Goal: Complete application form

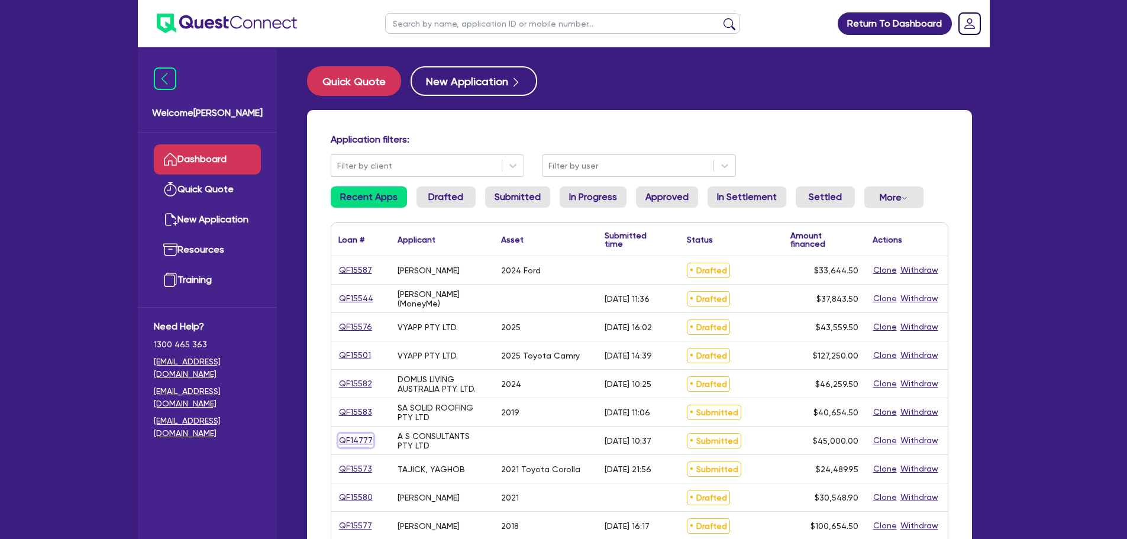
click at [358, 443] on link "QF14777" at bounding box center [355, 440] width 35 height 14
select select "Other"
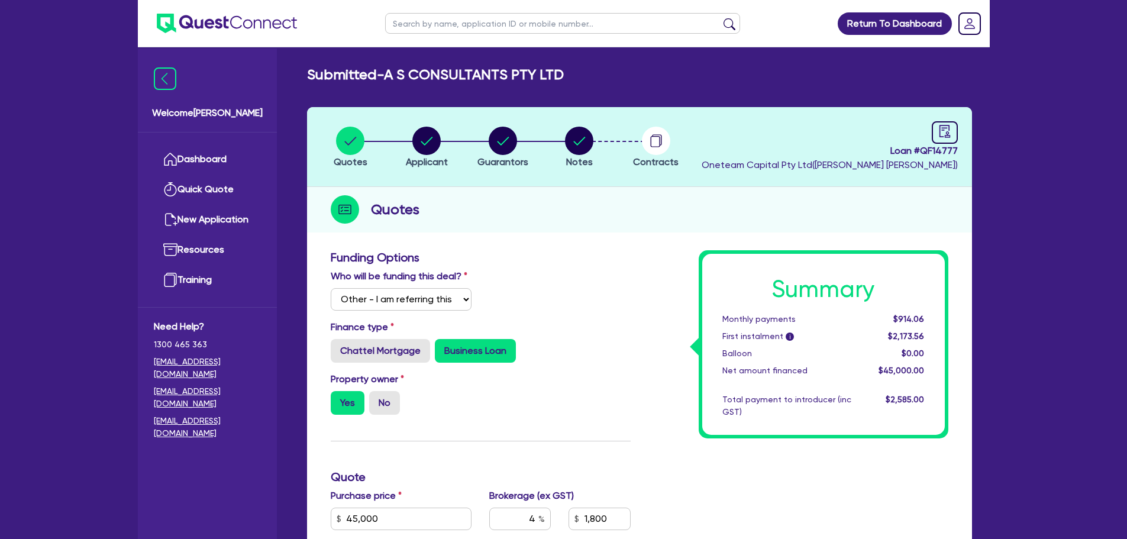
click at [962, 128] on header "Quotes Applicant [GEOGRAPHIC_DATA] Notes Contracts Loan # QF14777 Oneteam Capit…" at bounding box center [639, 147] width 665 height 80
click at [944, 128] on icon "audit" at bounding box center [944, 131] width 13 height 13
select select "SUBMITTED_NEW"
select select "Other"
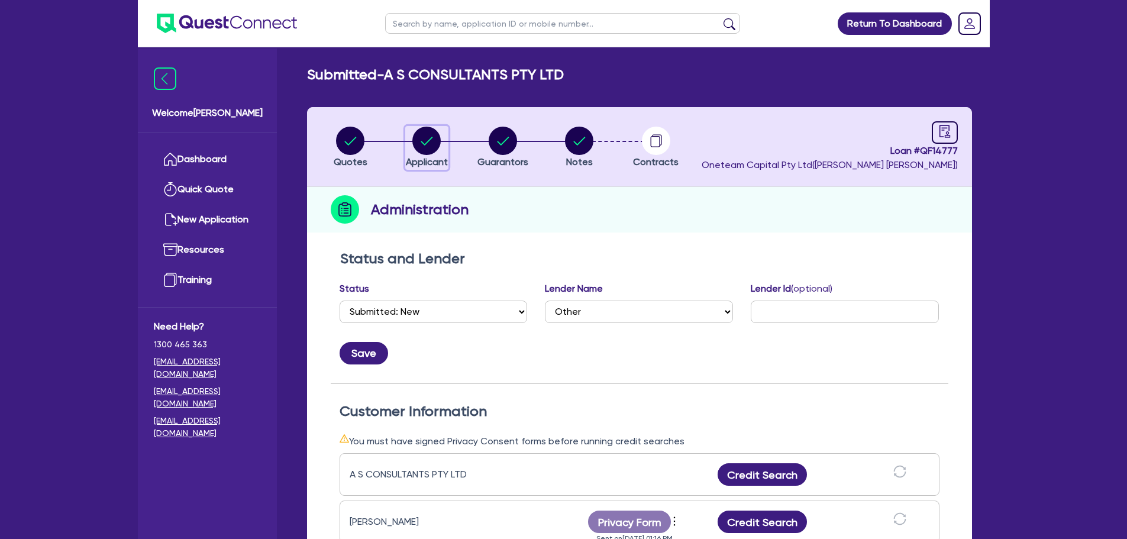
click at [437, 142] on circle "button" at bounding box center [426, 141] width 28 height 28
select select "COMPANY"
select select "PROFESSIONAL"
select select "ENGINEERS"
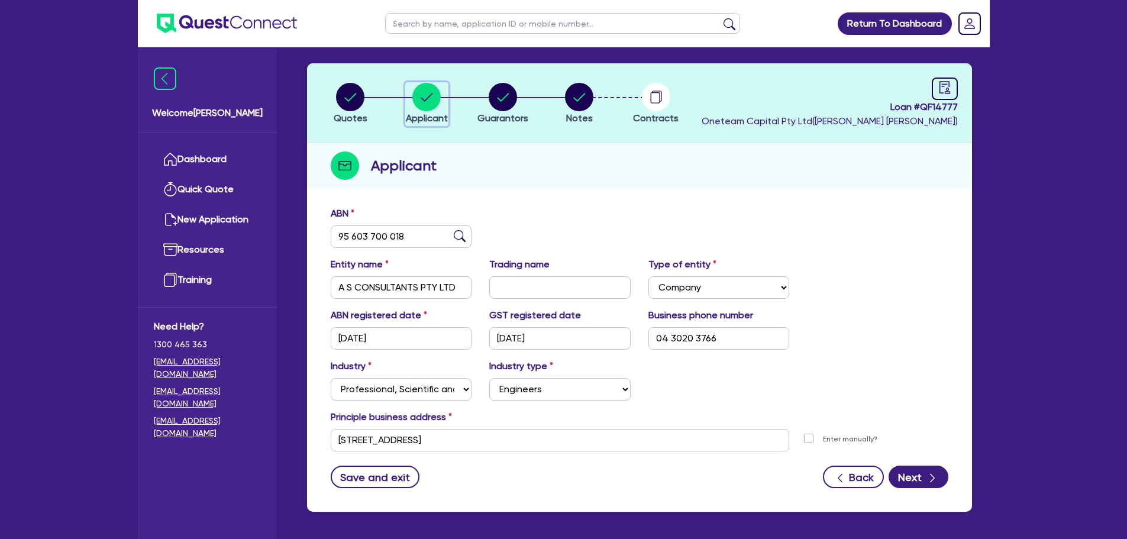
scroll to position [89, 0]
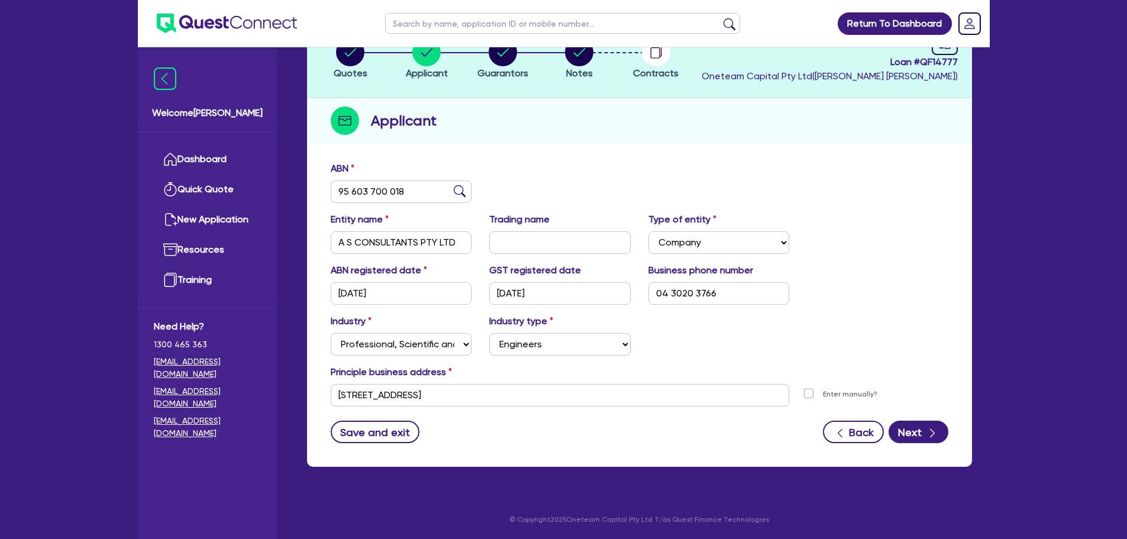
click at [499, 44] on ul at bounding box center [562, 23] width 378 height 47
drag, startPoint x: 497, startPoint y: 48, endPoint x: 506, endPoint y: 72, distance: 24.5
click at [497, 49] on circle "button" at bounding box center [502, 52] width 28 height 28
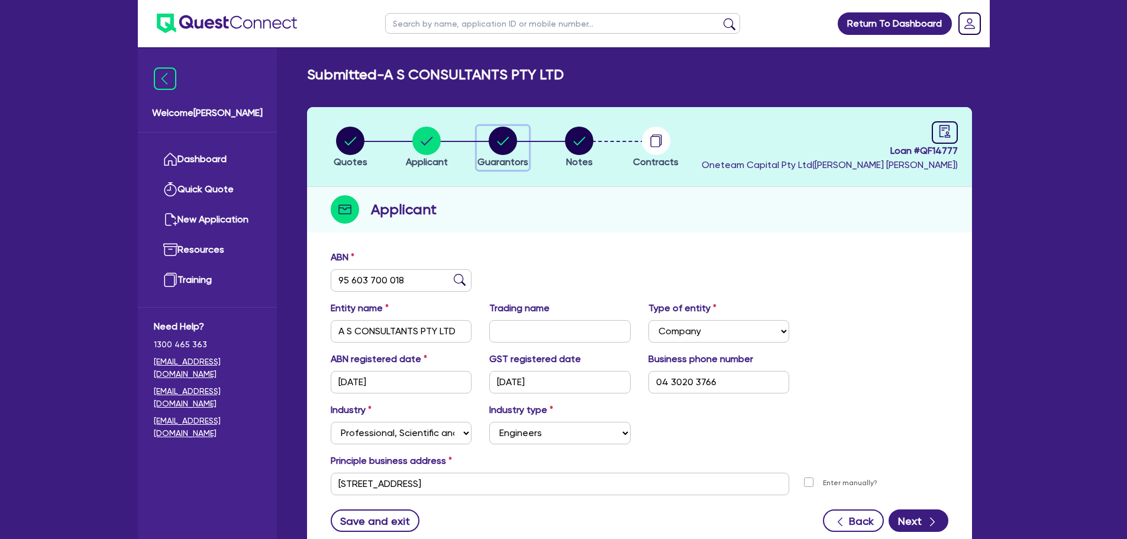
select select "MR"
select select "[GEOGRAPHIC_DATA]"
select select "MARRIED"
select select "PROPERTY"
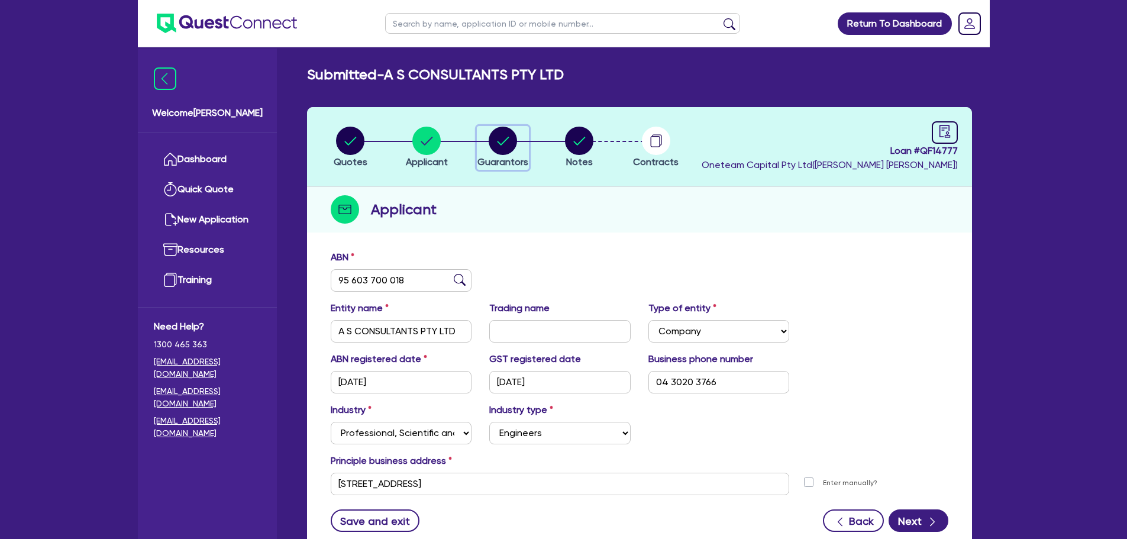
select select "VEHICLE"
select select "PROPERTY"
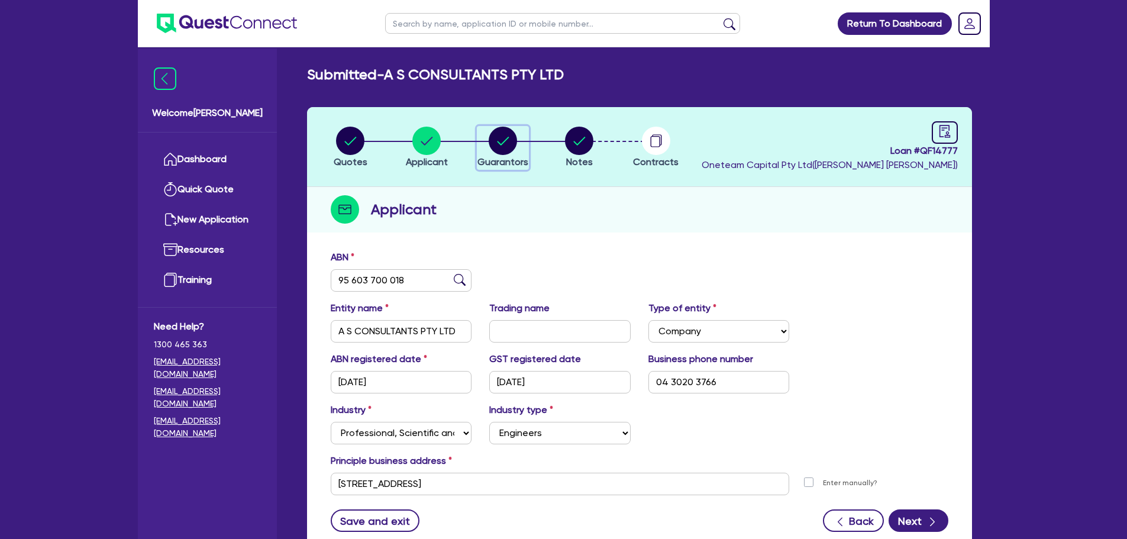
select select "MORTGAGE"
select select "VEHICLE_LOAN"
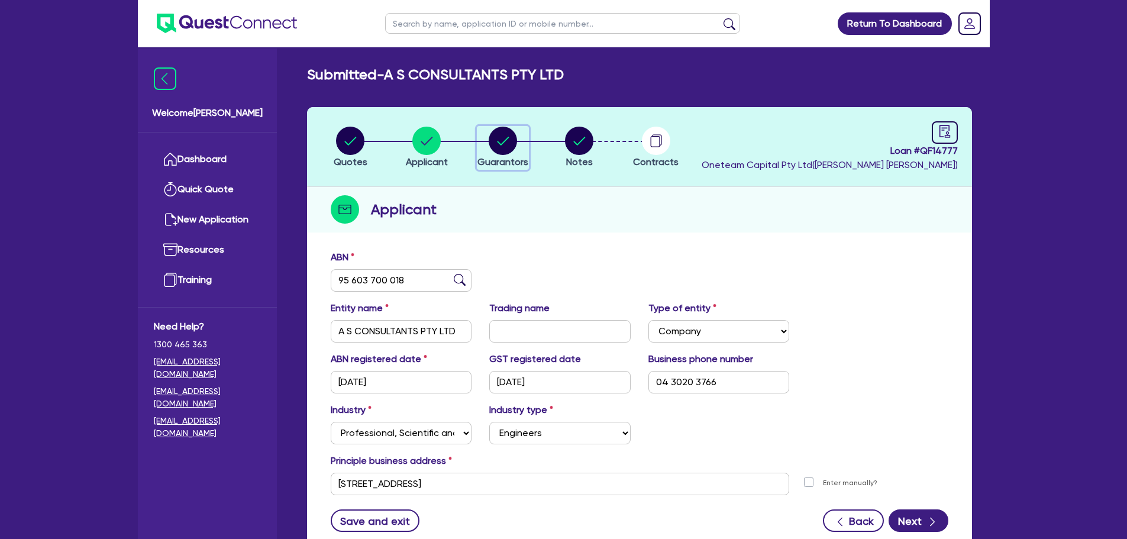
select select "MORTGAGE"
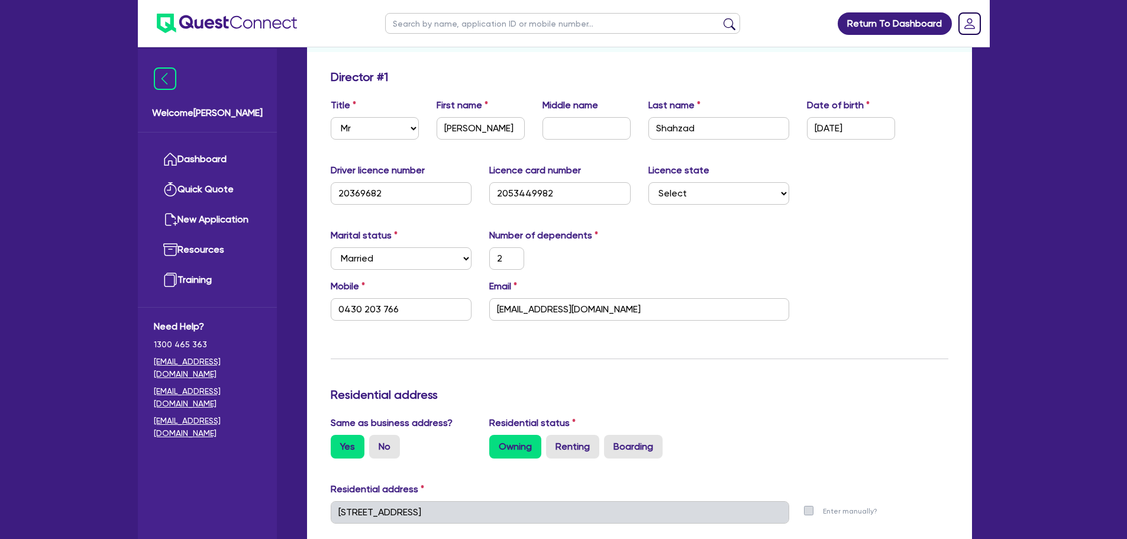
scroll to position [177, 0]
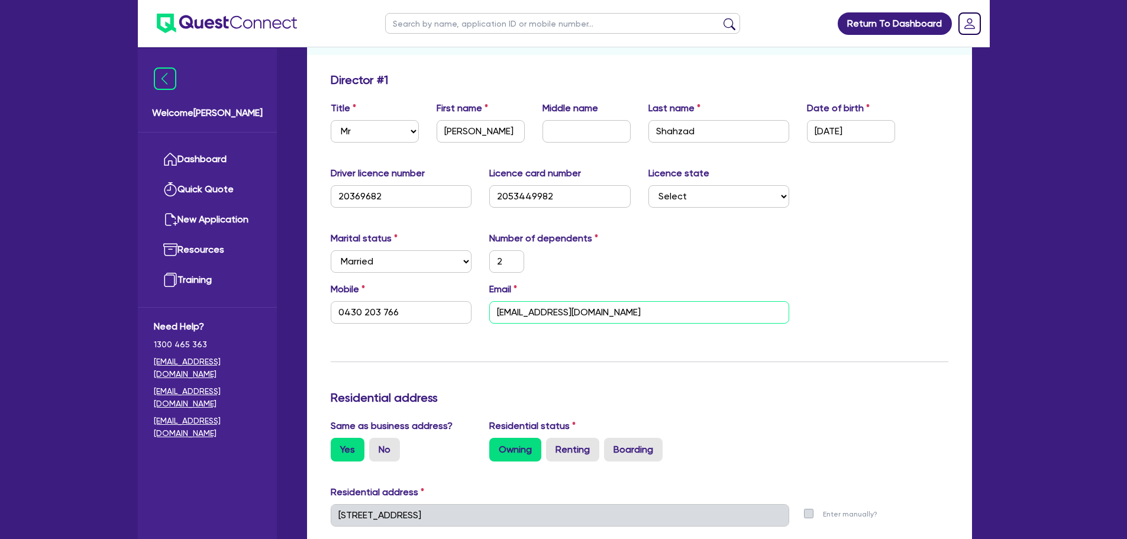
drag, startPoint x: 620, startPoint y: 314, endPoint x: 492, endPoint y: 315, distance: 127.7
click at [491, 312] on input "[EMAIL_ADDRESS][DOMAIN_NAME]" at bounding box center [639, 312] width 300 height 22
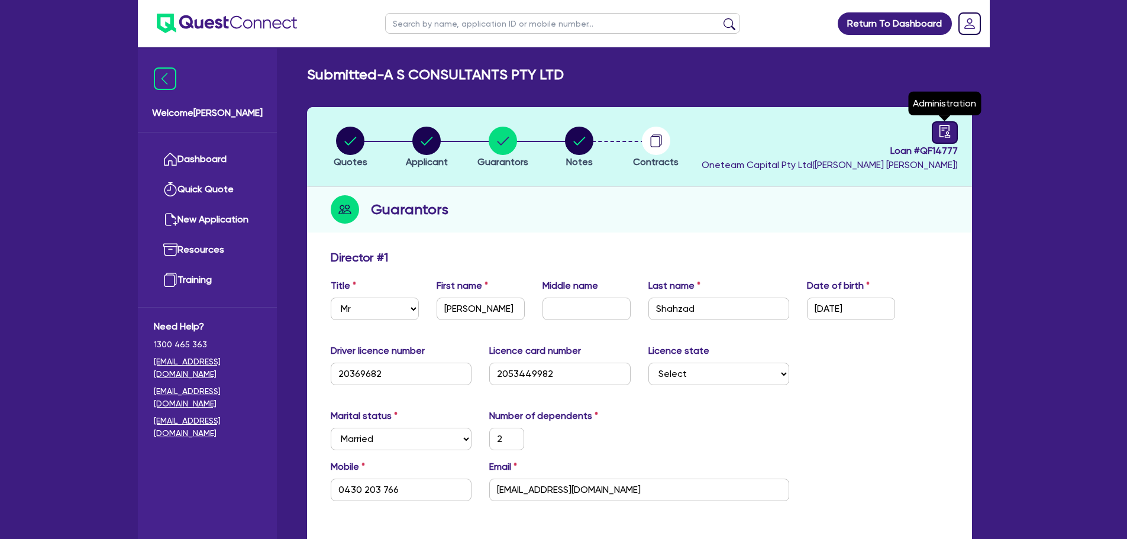
click at [953, 127] on div at bounding box center [944, 132] width 26 height 22
select select "SUBMITTED_NEW"
select select "Other"
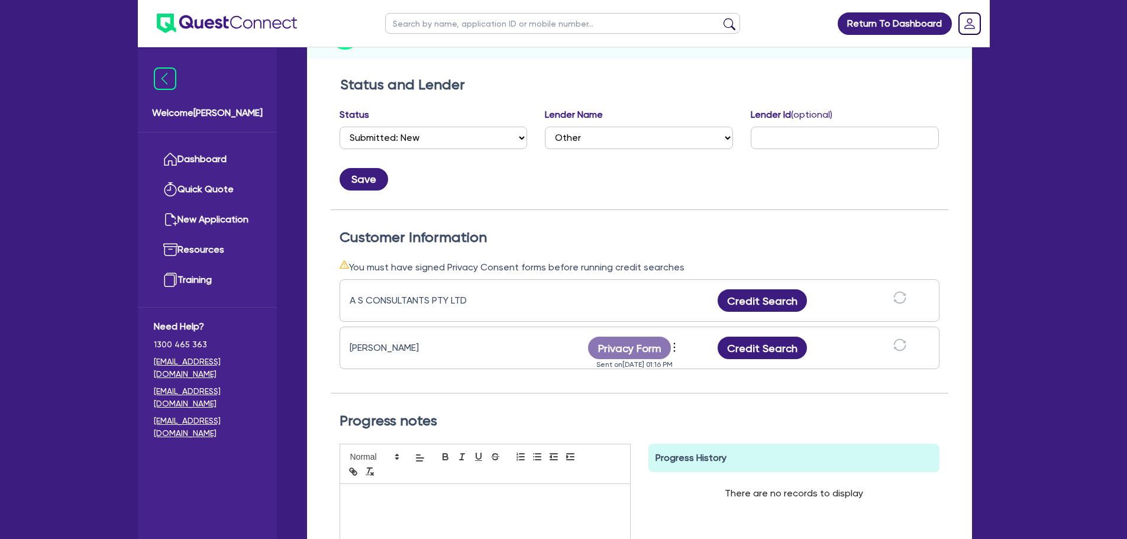
scroll to position [177, 0]
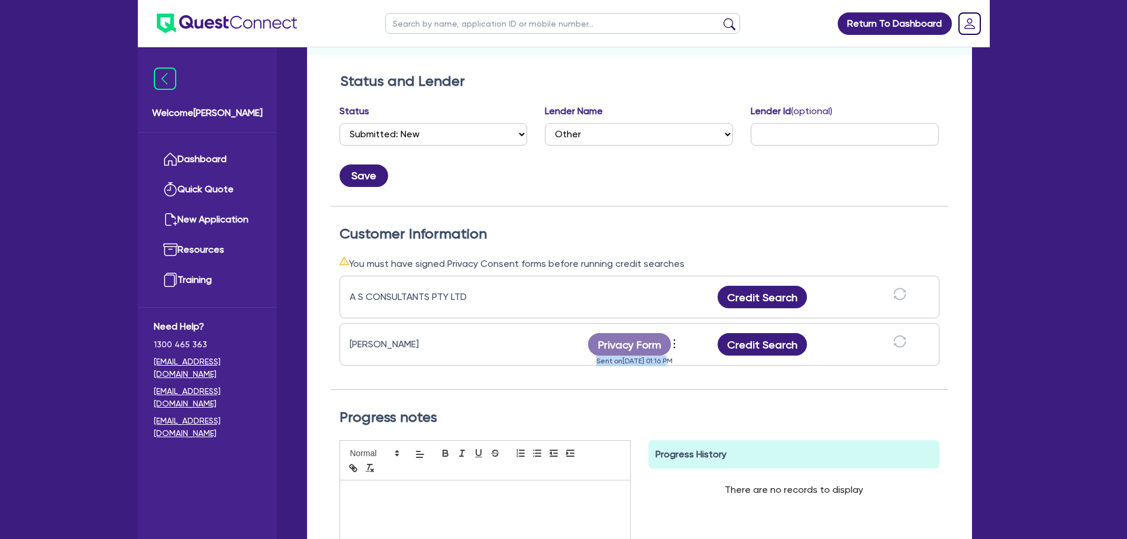
drag, startPoint x: 659, startPoint y: 362, endPoint x: 679, endPoint y: 366, distance: 20.5
click at [679, 366] on div "A S CONSULTANTS PTY LTD Credit Search [PERSON_NAME] Privacy Form View log Send …" at bounding box center [639, 330] width 600 height 118
click at [679, 393] on div "Progress notes Save Progress History There are no records to display Delete Int…" at bounding box center [639, 510] width 617 height 240
drag, startPoint x: 657, startPoint y: 364, endPoint x: 684, endPoint y: 378, distance: 30.7
click at [676, 365] on div "[PERSON_NAME] Privacy Form View log Send reminder Send new privacy form Sent on…" at bounding box center [639, 344] width 600 height 43
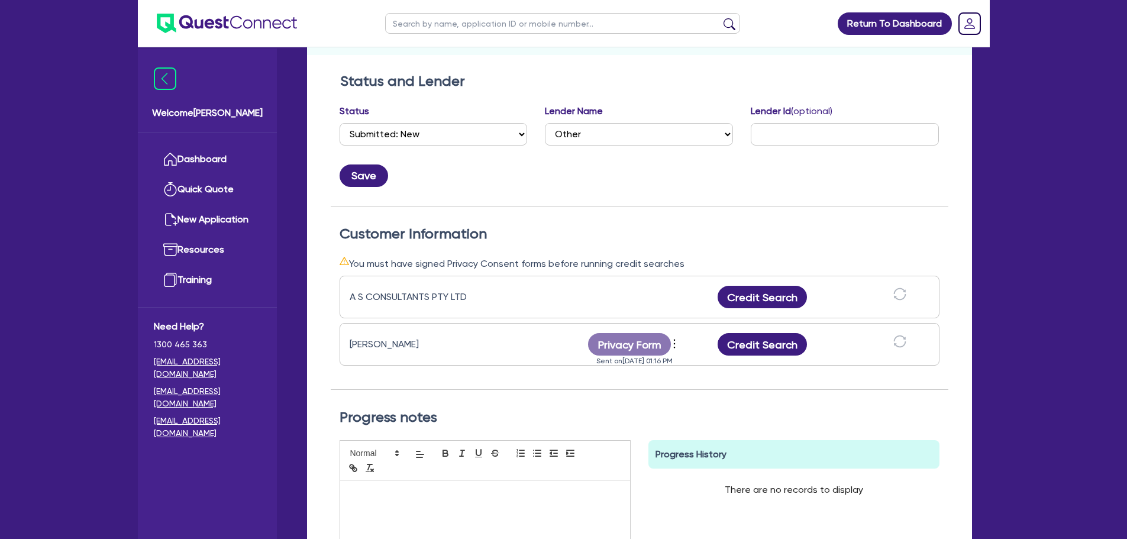
click at [684, 380] on div "A S CONSULTANTS PTY LTD Credit Search [PERSON_NAME] Privacy Form View log Send …" at bounding box center [639, 330] width 600 height 118
drag, startPoint x: 656, startPoint y: 360, endPoint x: 682, endPoint y: 359, distance: 25.4
click at [682, 359] on div "[PERSON_NAME] Privacy Form View log Send reminder Send new privacy form Sent on…" at bounding box center [639, 344] width 600 height 43
click at [690, 407] on div "Progress notes Save Progress History There are no records to display Delete Int…" at bounding box center [639, 510] width 617 height 240
drag, startPoint x: 682, startPoint y: 360, endPoint x: 611, endPoint y: 357, distance: 71.1
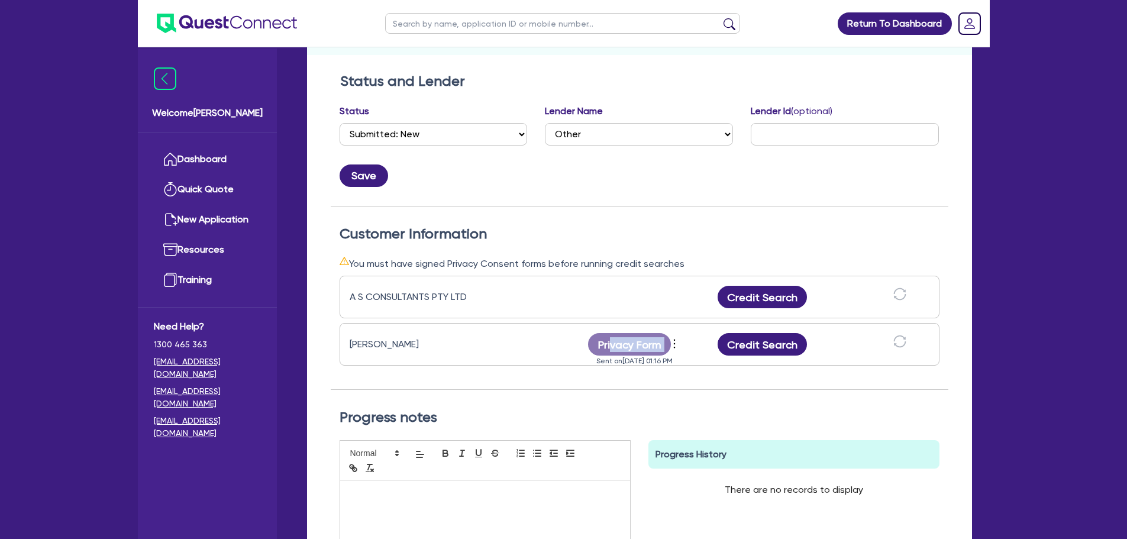
click at [611, 356] on div "[PERSON_NAME] Privacy Form View log Send reminder Send new privacy form Sent on…" at bounding box center [639, 344] width 600 height 43
click at [637, 376] on div "A S CONSULTANTS PTY LTD Credit Search [PERSON_NAME] Privacy Form View log Send …" at bounding box center [639, 330] width 600 height 118
drag, startPoint x: 681, startPoint y: 361, endPoint x: 587, endPoint y: 363, distance: 93.5
click at [587, 355] on div "Sent on [DATE] 01:16 PM" at bounding box center [634, 355] width 118 height 0
click at [608, 383] on div "A S CONSULTANTS PTY LTD Credit Search [PERSON_NAME] Privacy Form View log Send …" at bounding box center [639, 330] width 600 height 118
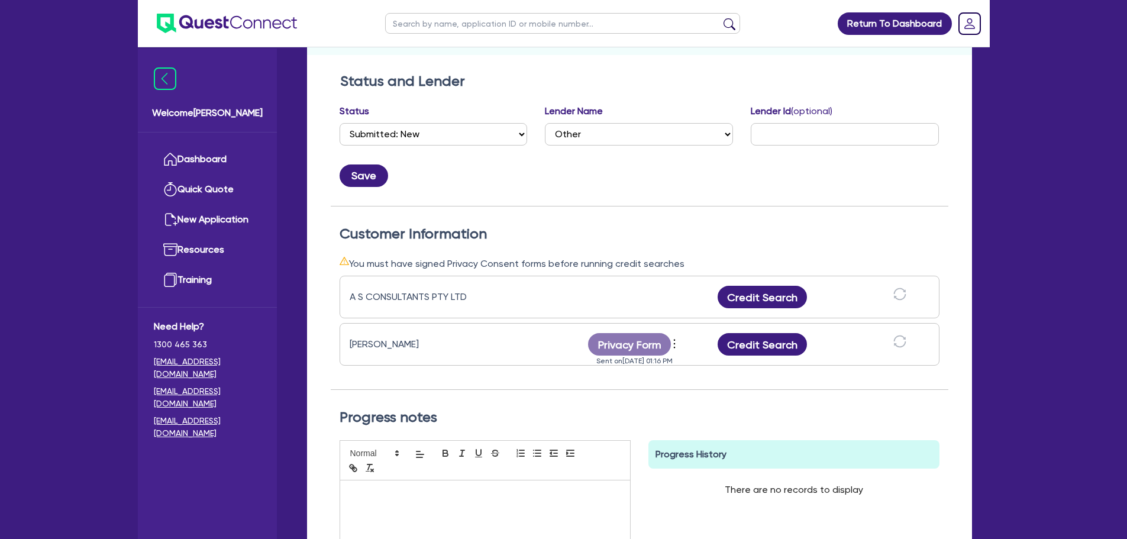
drag, startPoint x: 683, startPoint y: 260, endPoint x: 340, endPoint y: 235, distance: 343.8
click at [340, 235] on div "Customer Information You must have signed Privacy Consent forms before running …" at bounding box center [639, 307] width 617 height 164
click at [569, 187] on div "Status and Lender Status Select Quoted Drafted: New Drafted: Amended Submitted:…" at bounding box center [639, 140] width 617 height 134
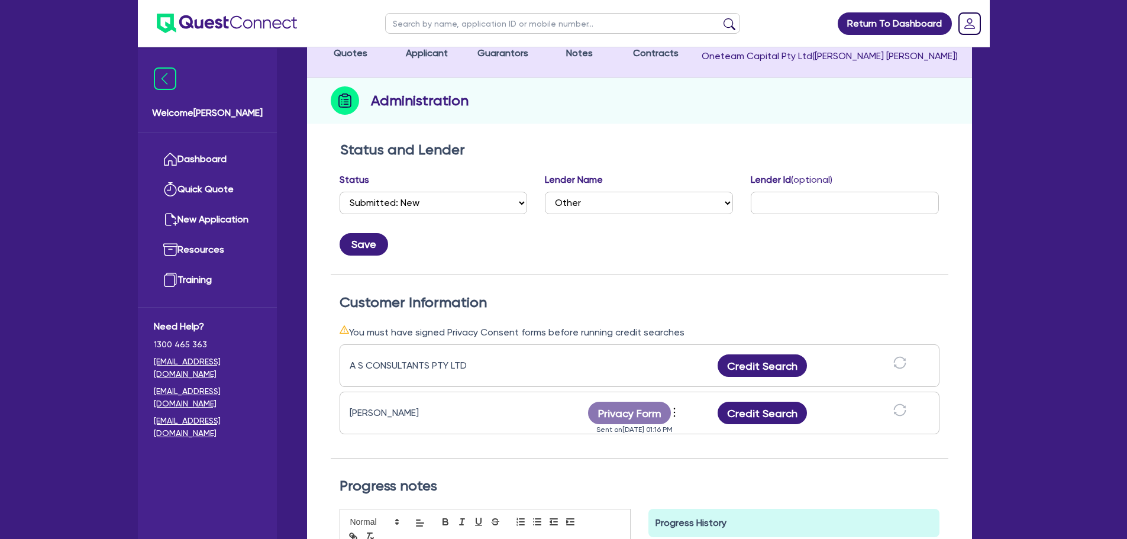
scroll to position [118, 0]
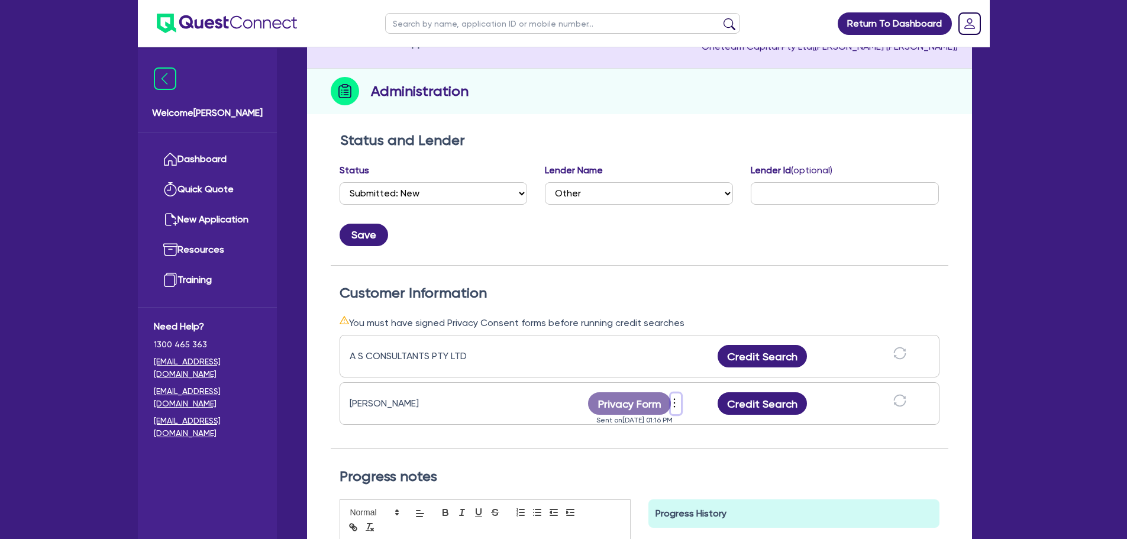
click at [677, 404] on icon "more" at bounding box center [674, 403] width 12 height 18
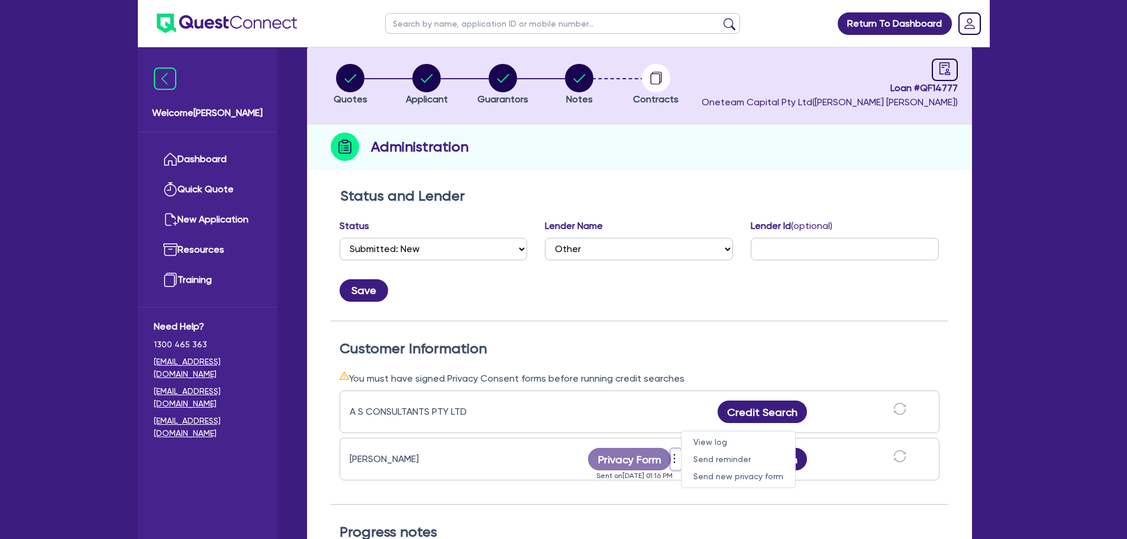
scroll to position [0, 0]
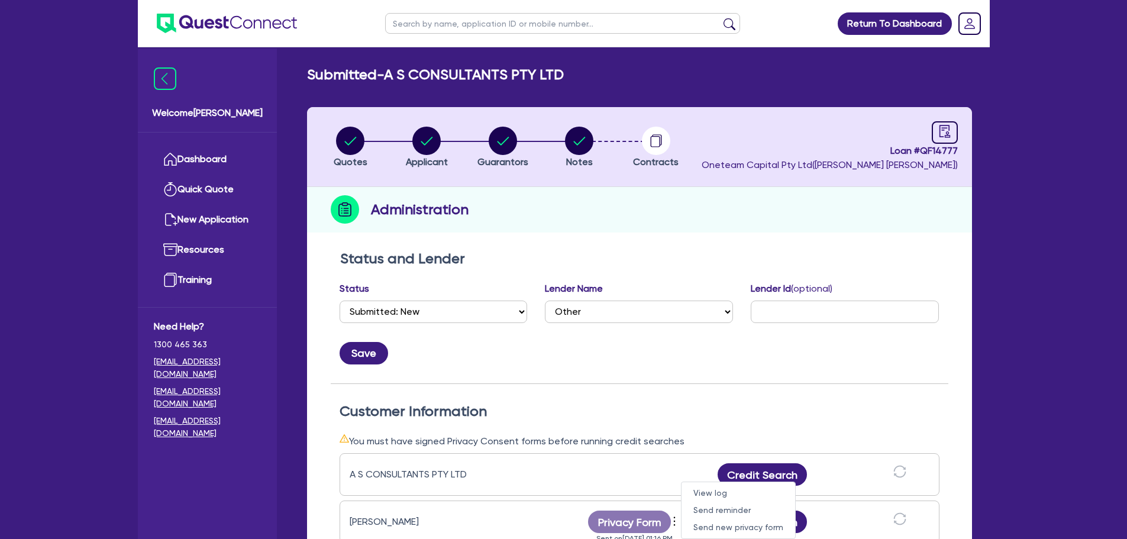
click at [625, 373] on div "Status and Lender Status Select Quoted Drafted: New Drafted: Amended Submitted:…" at bounding box center [639, 317] width 617 height 134
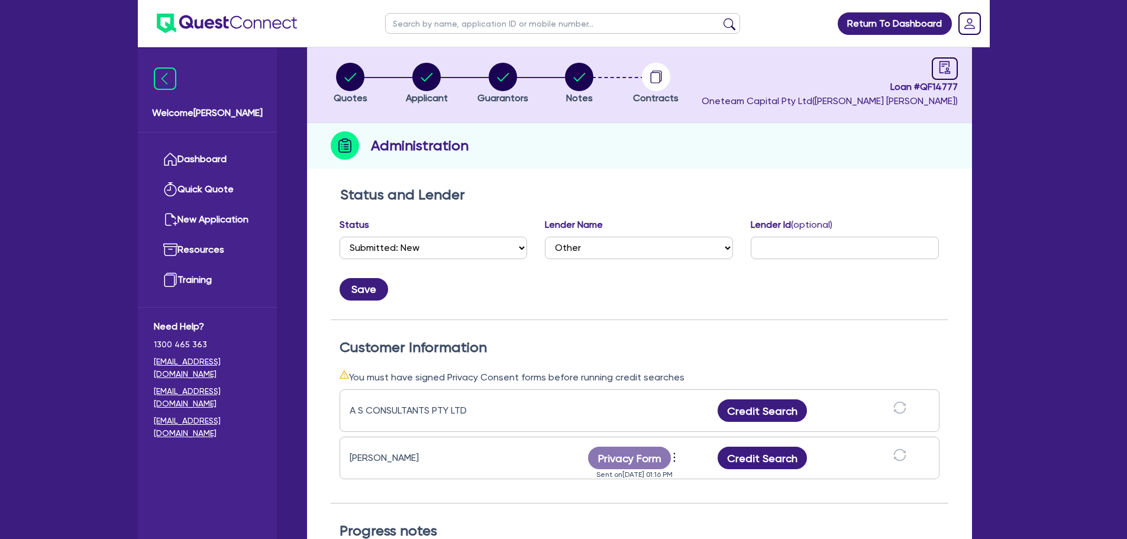
scroll to position [177, 0]
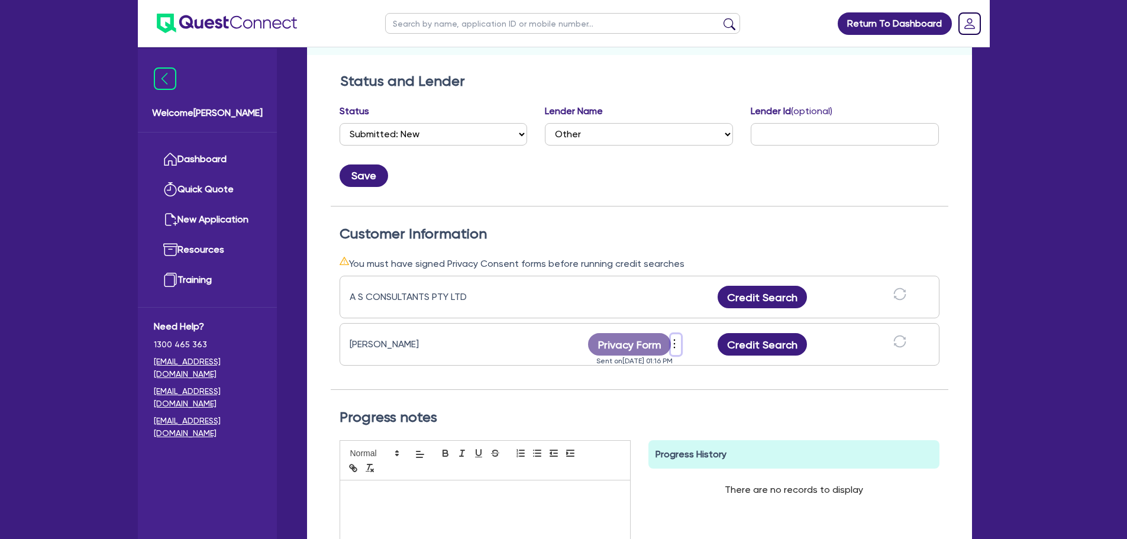
click at [673, 339] on icon "more" at bounding box center [674, 344] width 12 height 18
click at [721, 361] on link "Send new privacy form" at bounding box center [738, 361] width 114 height 17
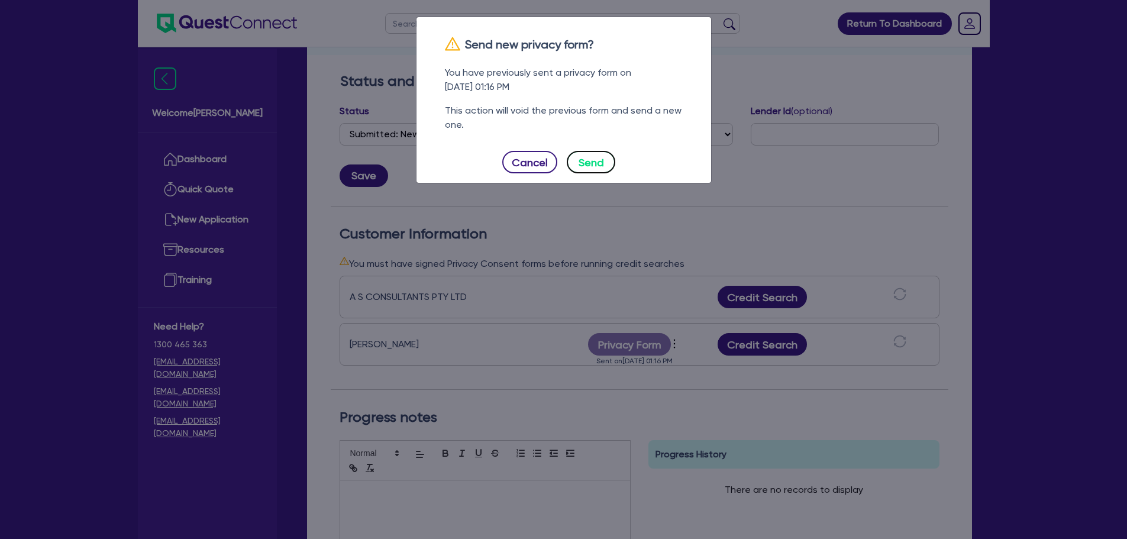
click at [584, 163] on button "Send" at bounding box center [591, 162] width 48 height 22
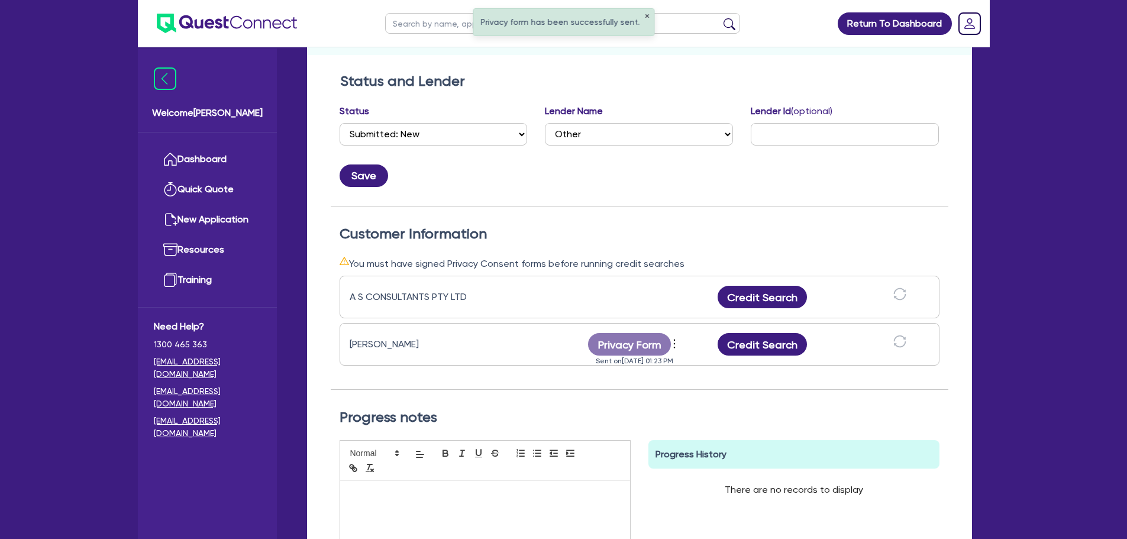
click at [644, 14] on button "✕" at bounding box center [646, 17] width 5 height 6
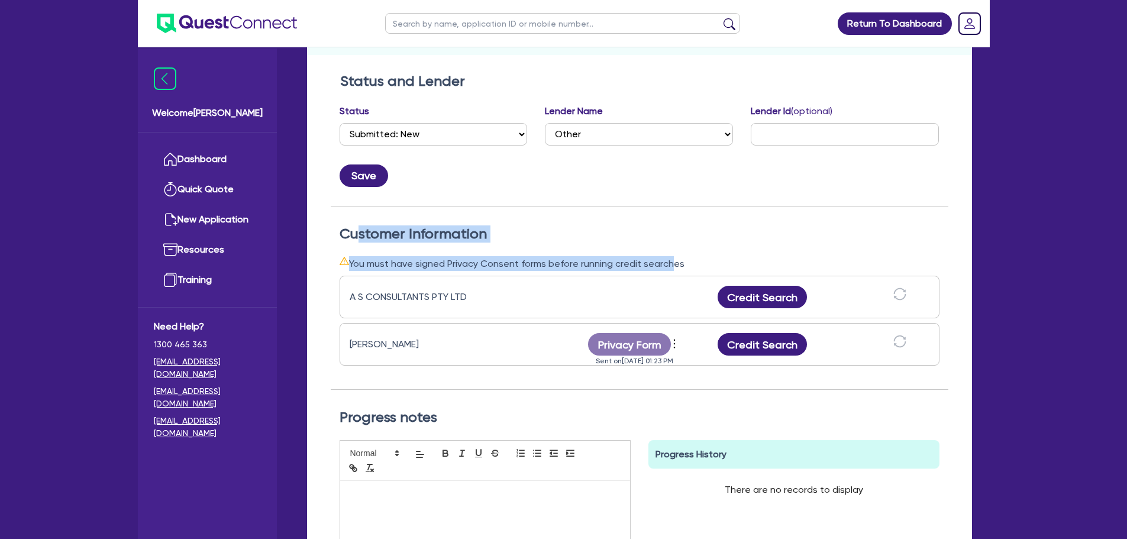
drag, startPoint x: 600, startPoint y: 258, endPoint x: 582, endPoint y: 289, distance: 35.5
click at [358, 231] on div "Customer Information You must have signed Privacy Consent forms before running …" at bounding box center [639, 307] width 617 height 164
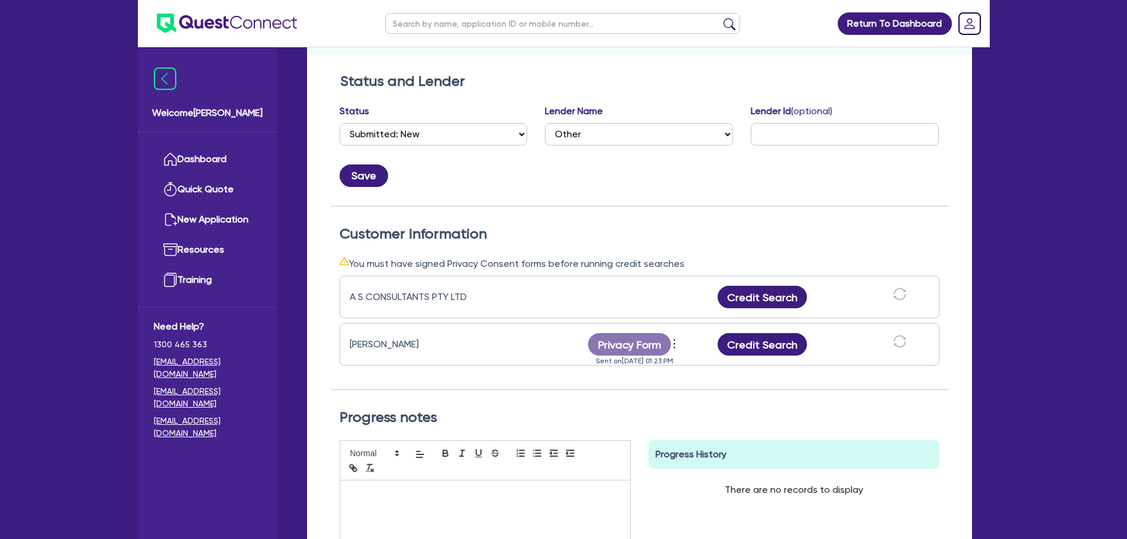
click at [658, 291] on div "A S CONSULTANTS PTY LTD Credit Search" at bounding box center [639, 297] width 600 height 43
drag, startPoint x: 691, startPoint y: 266, endPoint x: 346, endPoint y: 222, distance: 348.1
click at [342, 223] on div "Customer Information You must have signed Privacy Consent forms before running …" at bounding box center [639, 298] width 617 height 184
click at [630, 250] on div "Customer Information You must have signed Privacy Consent forms before running …" at bounding box center [639, 307] width 617 height 164
drag, startPoint x: 692, startPoint y: 266, endPoint x: 334, endPoint y: 232, distance: 359.9
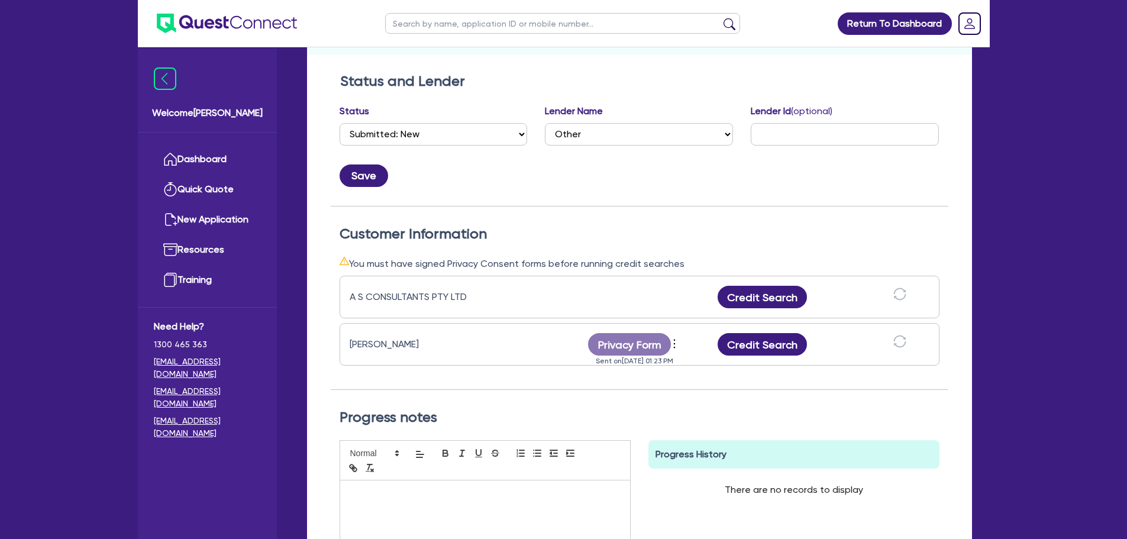
click at [334, 232] on div "Customer Information You must have signed Privacy Consent forms before running …" at bounding box center [639, 307] width 617 height 164
click at [584, 259] on div "You must have signed Privacy Consent forms before running credit searches" at bounding box center [639, 263] width 600 height 15
drag, startPoint x: 685, startPoint y: 262, endPoint x: 330, endPoint y: 226, distance: 357.2
click at [331, 226] on div "Customer Information You must have signed Privacy Consent forms before running …" at bounding box center [639, 307] width 617 height 164
click at [633, 264] on div "You must have signed Privacy Consent forms before running credit searches" at bounding box center [639, 263] width 600 height 15
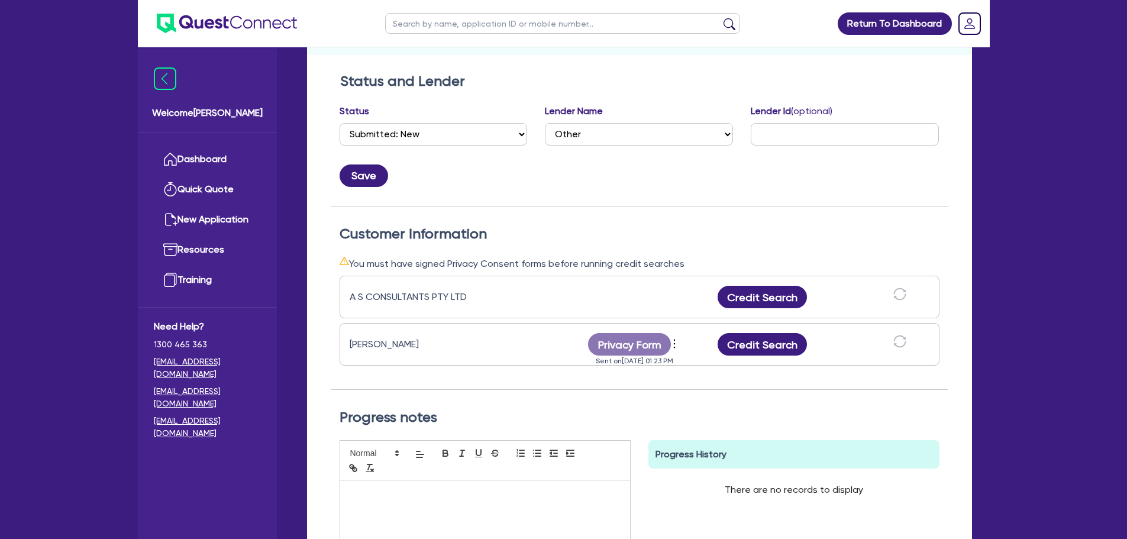
drag, startPoint x: 709, startPoint y: 270, endPoint x: 368, endPoint y: 231, distance: 342.8
click at [344, 234] on div "Customer Information You must have signed Privacy Consent forms before running …" at bounding box center [639, 307] width 617 height 164
click at [648, 260] on div "You must have signed Privacy Consent forms before running credit searches" at bounding box center [639, 263] width 600 height 15
click at [697, 256] on div "You must have signed Privacy Consent forms before running credit searches" at bounding box center [639, 263] width 600 height 15
drag, startPoint x: 697, startPoint y: 264, endPoint x: 342, endPoint y: 232, distance: 356.2
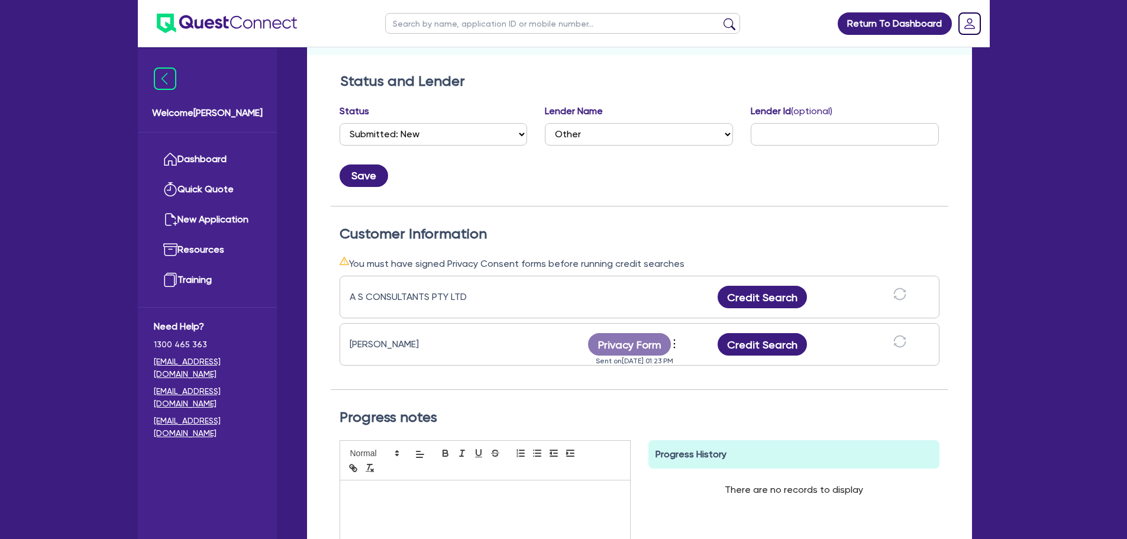
click at [342, 232] on div "Customer Information You must have signed Privacy Consent forms before running …" at bounding box center [639, 307] width 617 height 164
click at [586, 229] on h2 "Customer Information" at bounding box center [639, 233] width 600 height 17
click at [639, 240] on h2 "Customer Information" at bounding box center [639, 233] width 600 height 17
drag, startPoint x: 693, startPoint y: 261, endPoint x: 534, endPoint y: 231, distance: 161.9
click at [339, 229] on div "Customer Information You must have signed Privacy Consent forms before running …" at bounding box center [639, 307] width 617 height 164
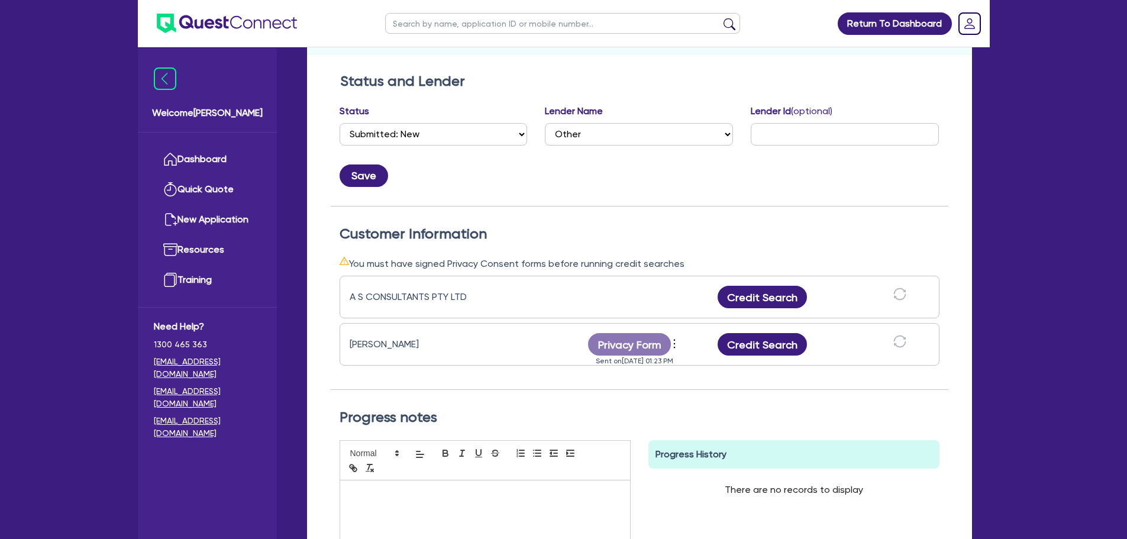
click at [593, 228] on h2 "Customer Information" at bounding box center [639, 233] width 600 height 17
click at [614, 248] on div "Customer Information You must have signed Privacy Consent forms before running …" at bounding box center [639, 307] width 617 height 164
drag, startPoint x: 680, startPoint y: 257, endPoint x: 326, endPoint y: 222, distance: 356.0
click at [325, 223] on div "Status and Lender Status Select Quoted Drafted: New Drafted: Amended Submitted:…" at bounding box center [639, 360] width 665 height 587
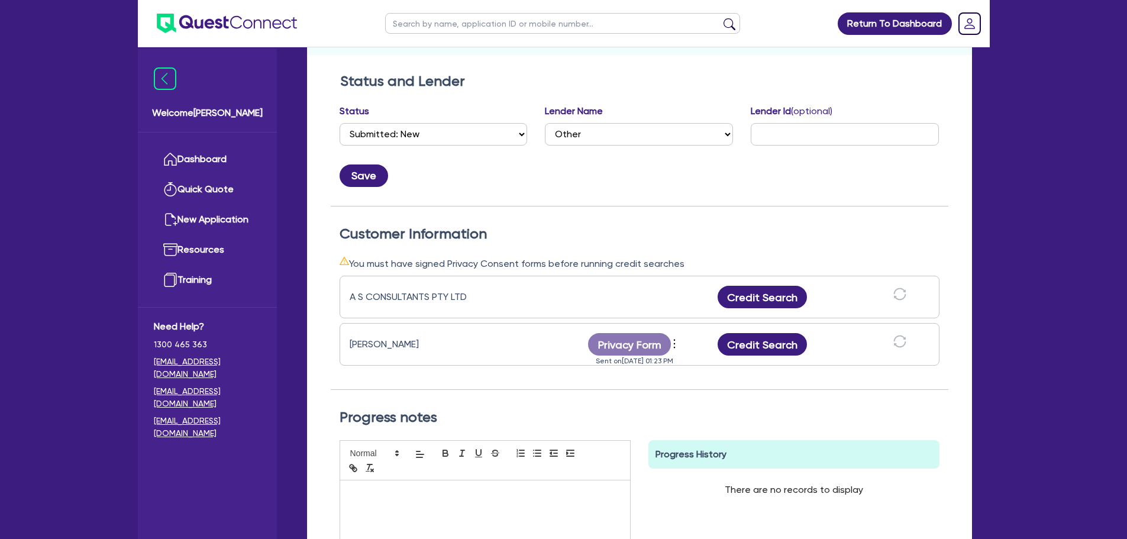
click at [633, 213] on div "Customer Information You must have signed Privacy Consent forms before running …" at bounding box center [639, 298] width 617 height 184
click at [753, 344] on button "Credit Search" at bounding box center [762, 344] width 90 height 22
click at [769, 339] on button "Credit Report" at bounding box center [762, 344] width 108 height 22
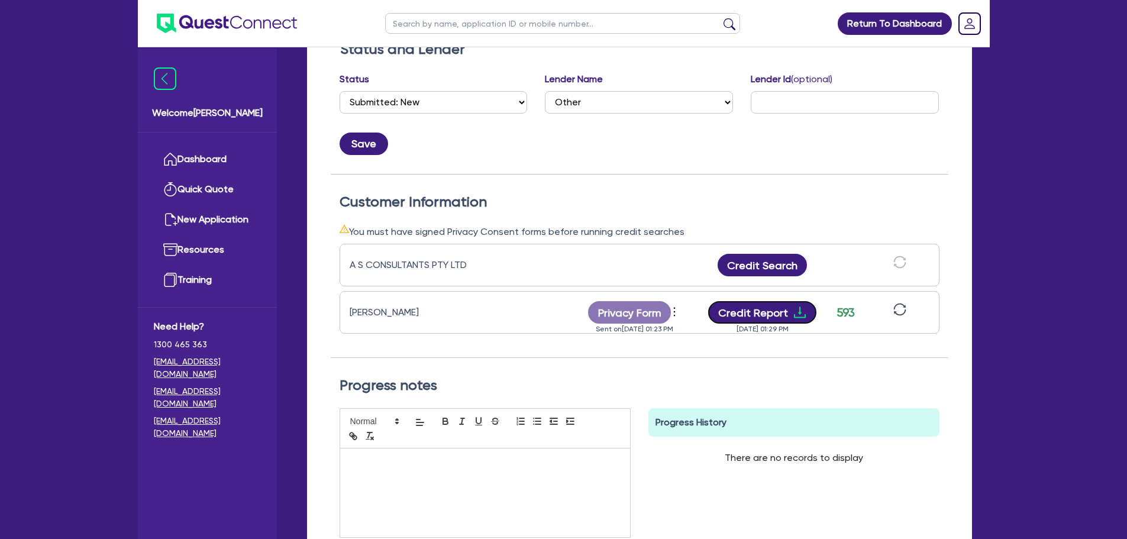
scroll to position [0, 0]
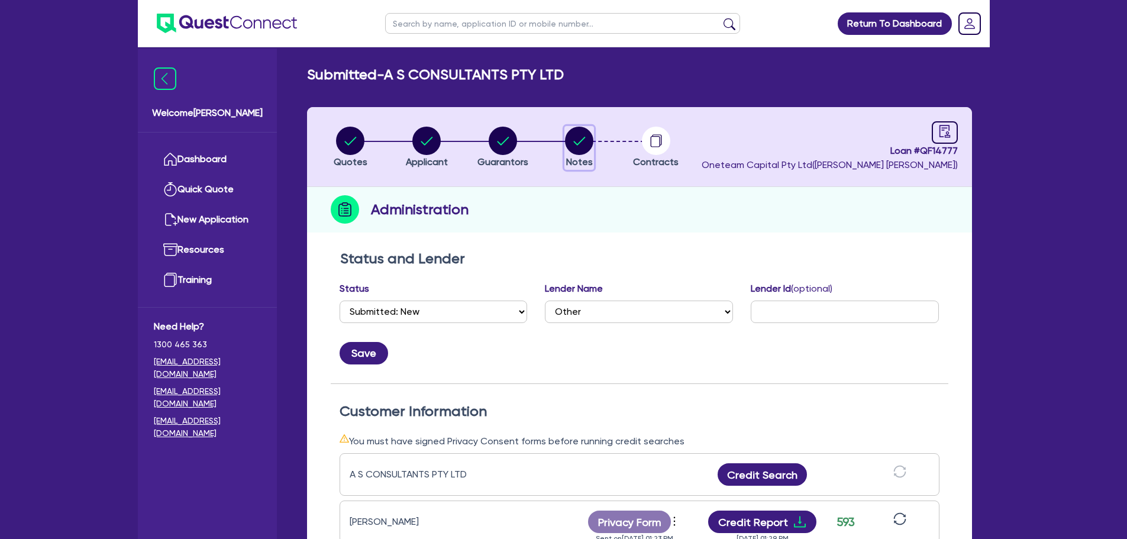
click at [567, 154] on icon "button" at bounding box center [579, 141] width 28 height 28
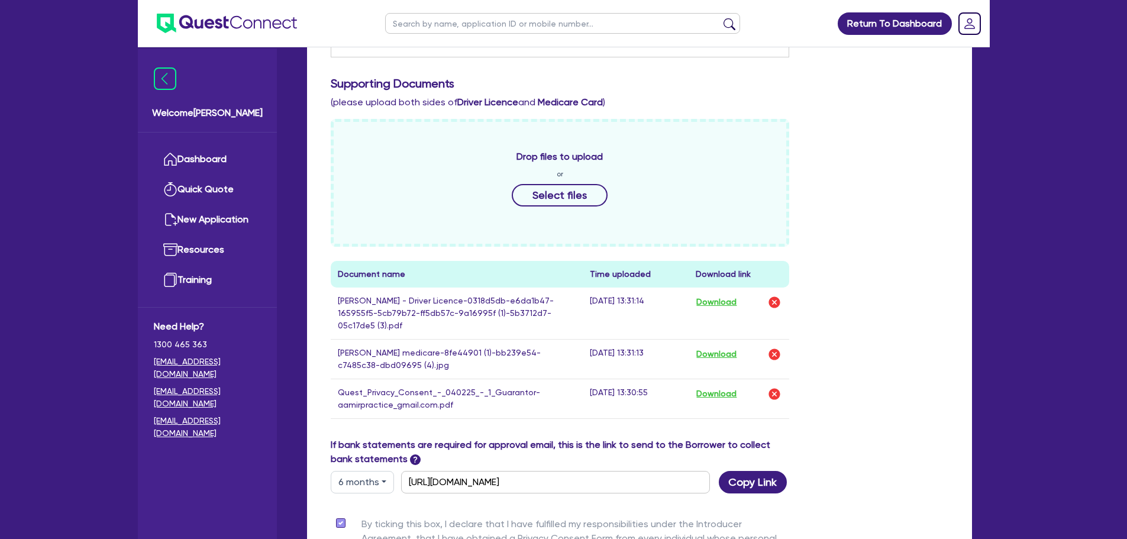
scroll to position [118, 0]
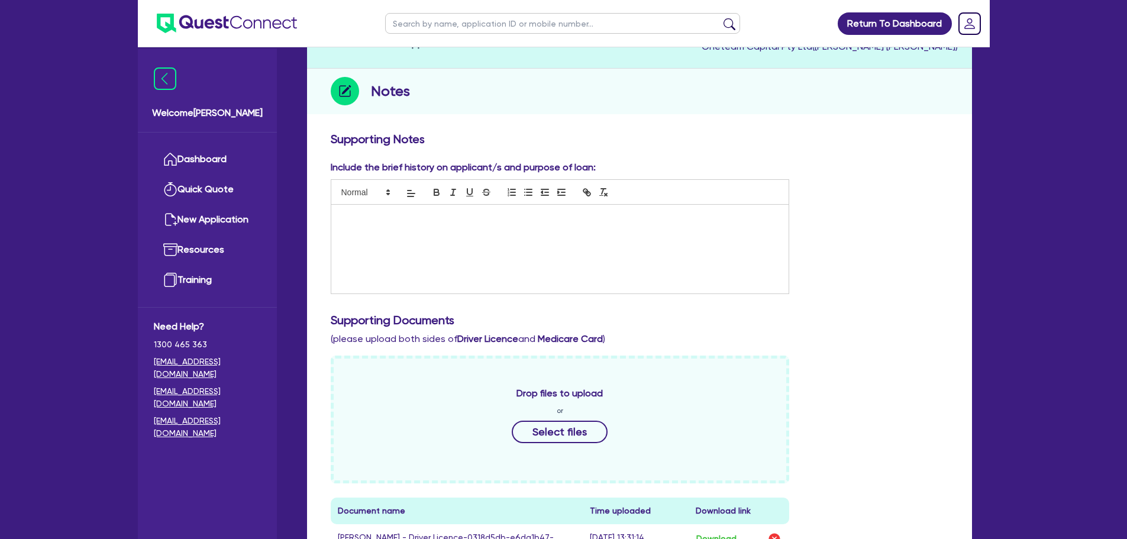
click at [522, 261] on div at bounding box center [560, 249] width 458 height 89
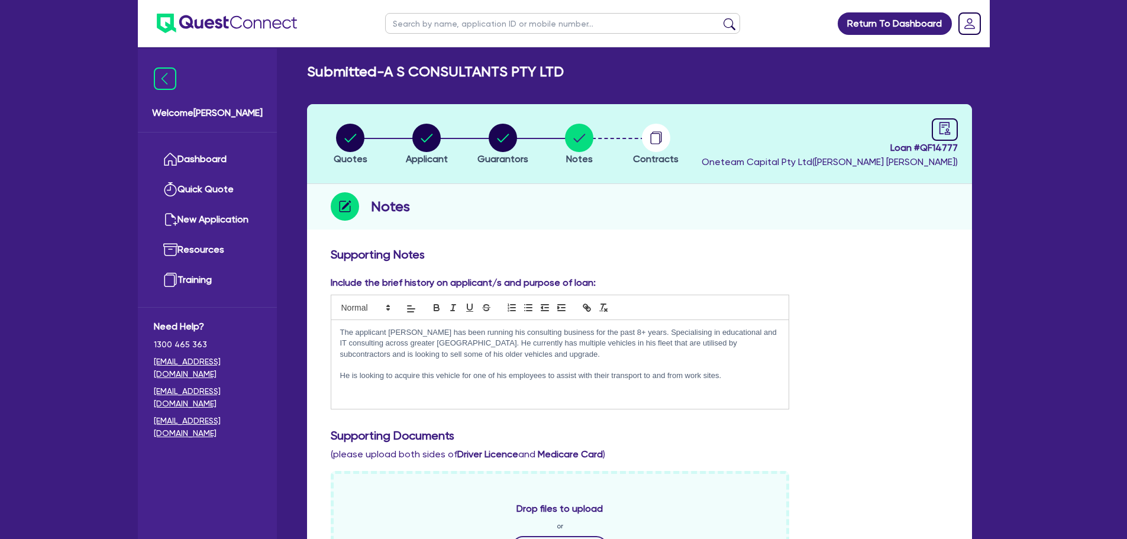
scroll to position [0, 0]
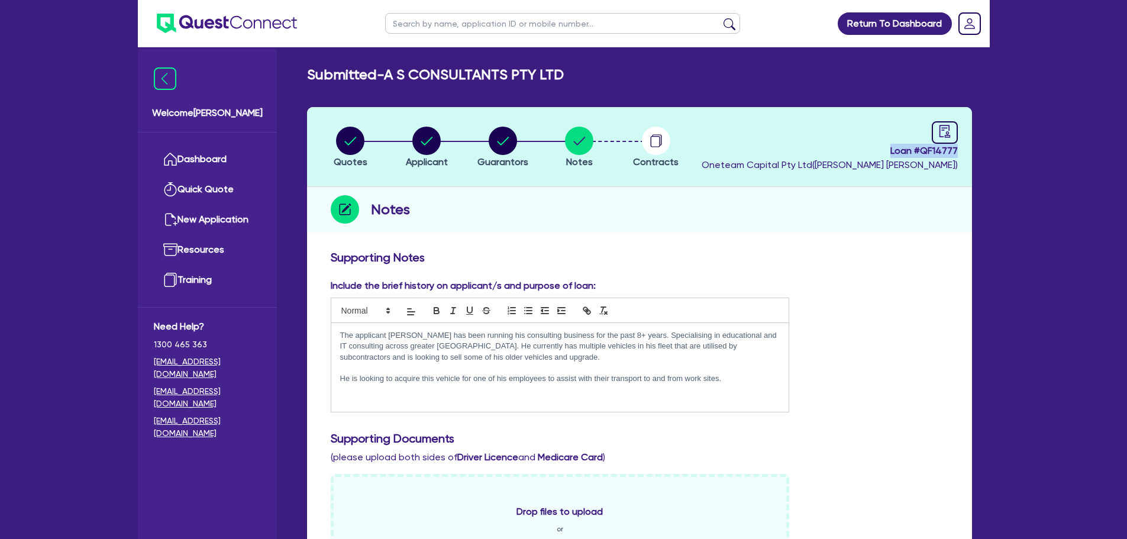
drag, startPoint x: 885, startPoint y: 147, endPoint x: 958, endPoint y: 153, distance: 73.0
click at [958, 153] on header "Quotes Applicant [GEOGRAPHIC_DATA] Notes Contracts Loan # QF14777 Oneteam Capit…" at bounding box center [639, 147] width 665 height 80
copy span "Loan # QF14777"
click at [688, 119] on header "Quotes Applicant [GEOGRAPHIC_DATA] Notes Contracts Loan # QF14777 Oneteam Capit…" at bounding box center [639, 147] width 665 height 80
